Goal: Check status: Check status

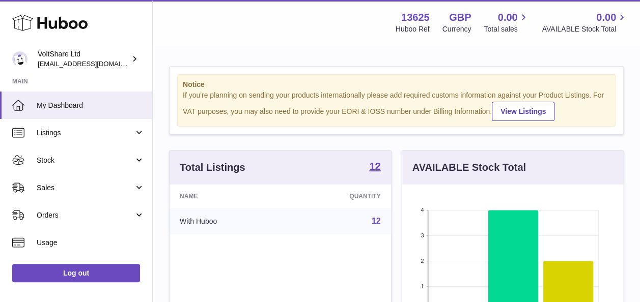
scroll to position [159, 225]
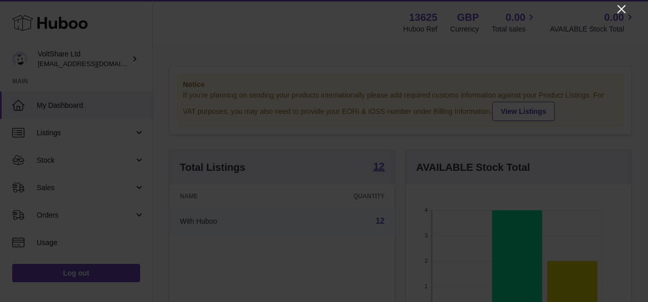
click at [620, 11] on icon "Close" at bounding box center [621, 9] width 12 height 12
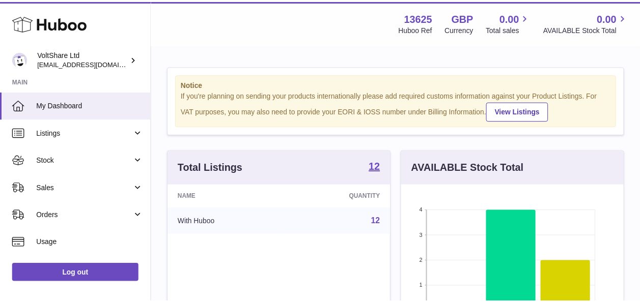
scroll to position [508966, 508903]
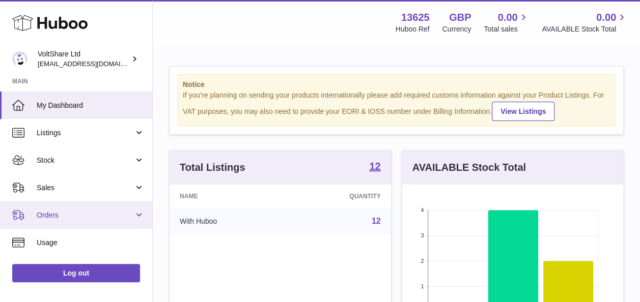
click at [133, 216] on link "Orders" at bounding box center [76, 215] width 152 height 27
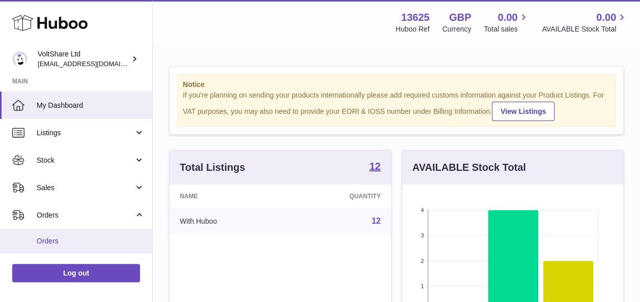
click at [53, 239] on span "Orders" at bounding box center [91, 242] width 108 height 10
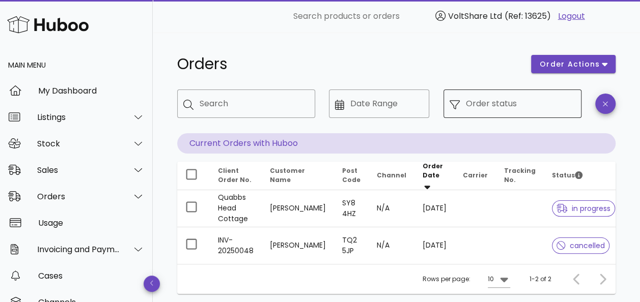
click at [519, 105] on input "Order status" at bounding box center [520, 104] width 109 height 16
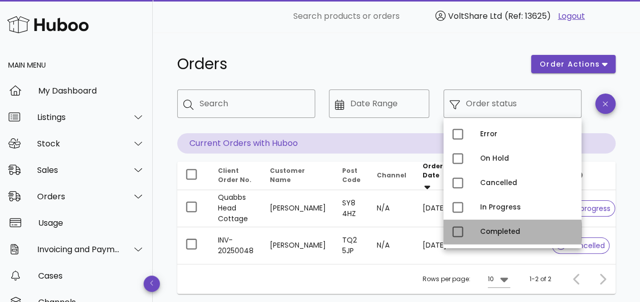
click at [490, 233] on div "Completed" at bounding box center [526, 232] width 93 height 8
type input "**********"
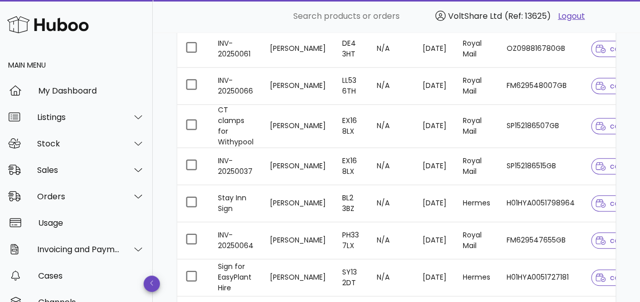
scroll to position [305, 0]
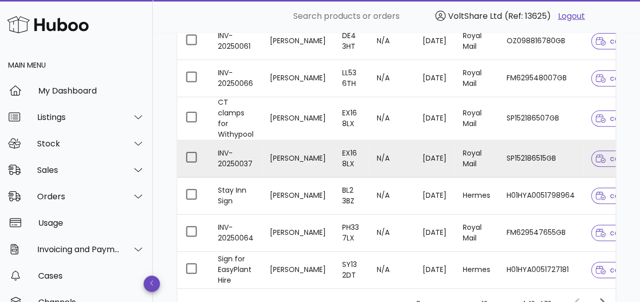
click at [518, 153] on td "SP152186515GB" at bounding box center [540, 159] width 85 height 37
